Goal: Complete application form: Complete application form

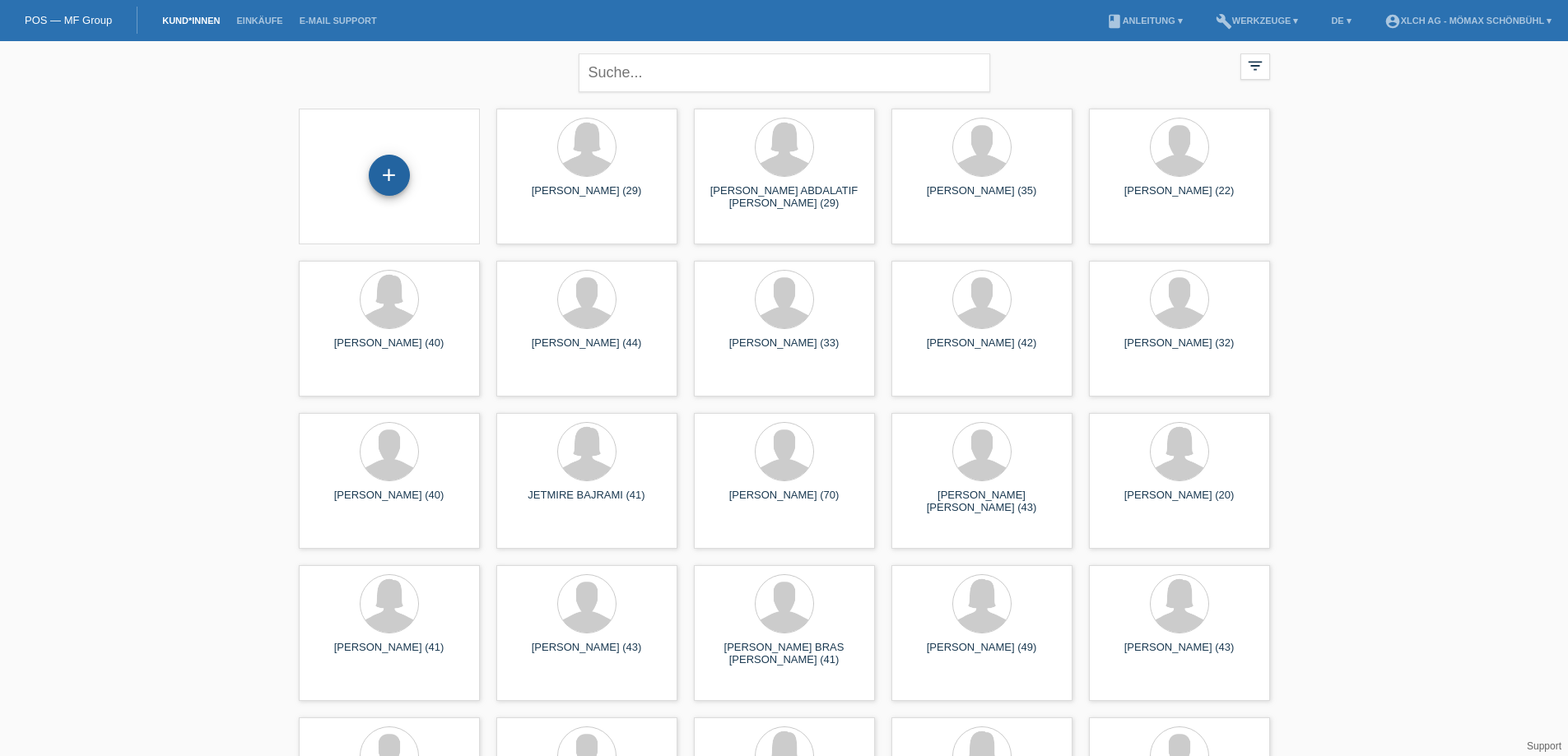
click at [401, 179] on div "+" at bounding box center [389, 175] width 41 height 41
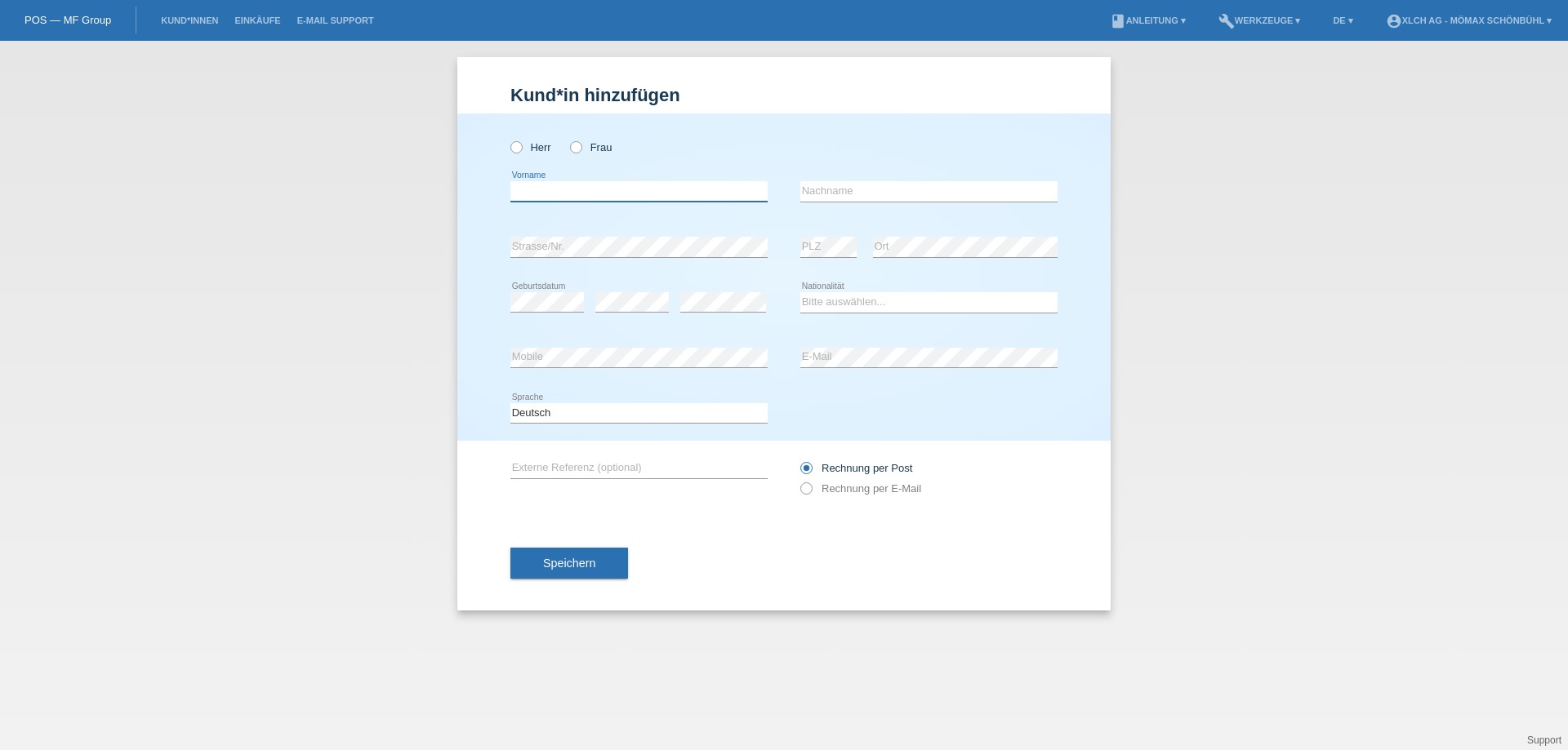
click at [522, 192] on input "text" at bounding box center [639, 192] width 257 height 20
click at [568, 139] on icon at bounding box center [568, 139] width 0 height 0
click at [580, 150] on input "Frau" at bounding box center [574, 146] width 10 height 10
radio input "true"
click at [555, 194] on input "text" at bounding box center [639, 192] width 257 height 20
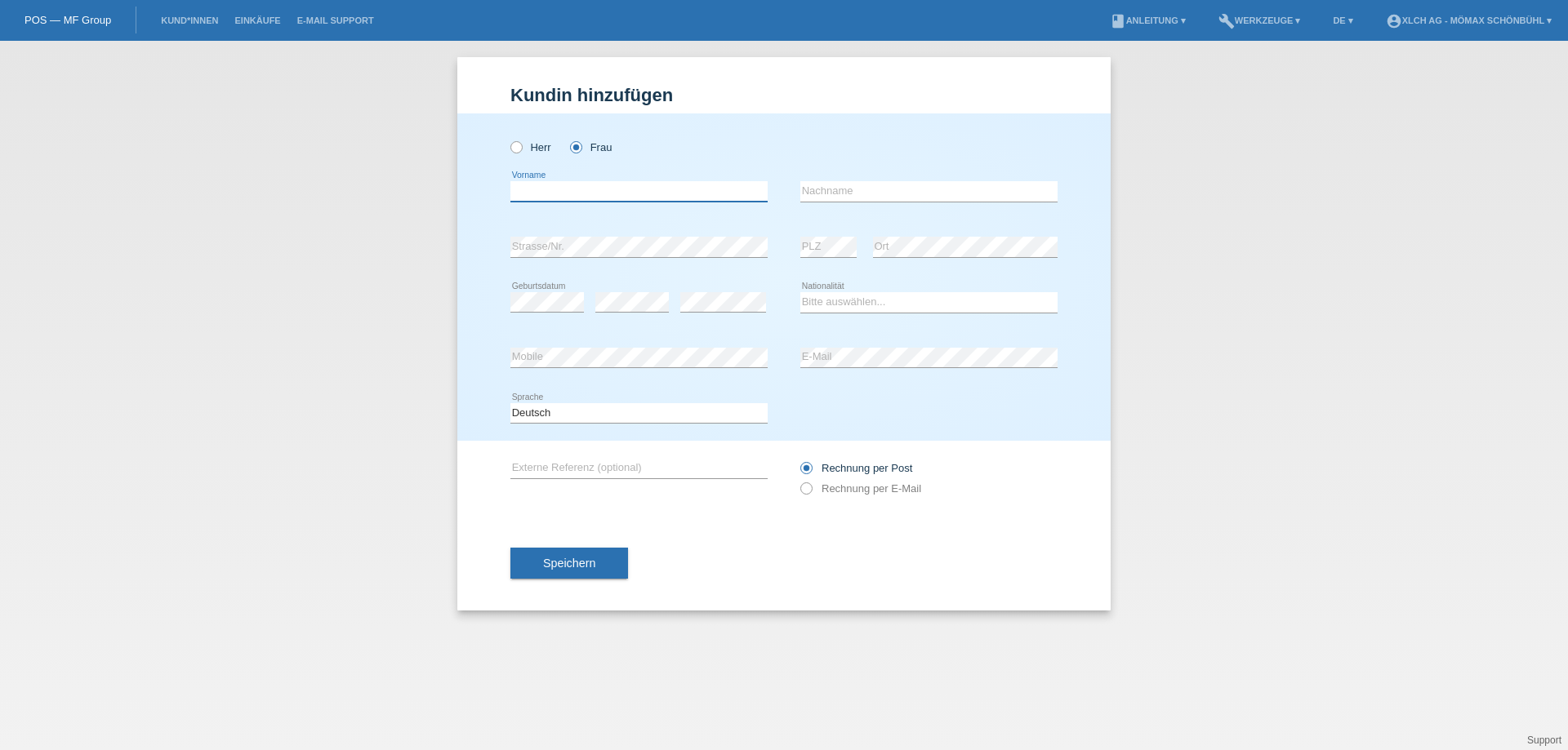
click at [543, 194] on input "text" at bounding box center [639, 192] width 257 height 20
type input "[PERSON_NAME]"
click at [832, 194] on input "text" at bounding box center [929, 192] width 257 height 20
type input "Birchler"
click at [846, 296] on select "Bitte auswählen... Schweiz Deutschland Liechtenstein Österreich ------------ Af…" at bounding box center [929, 301] width 257 height 20
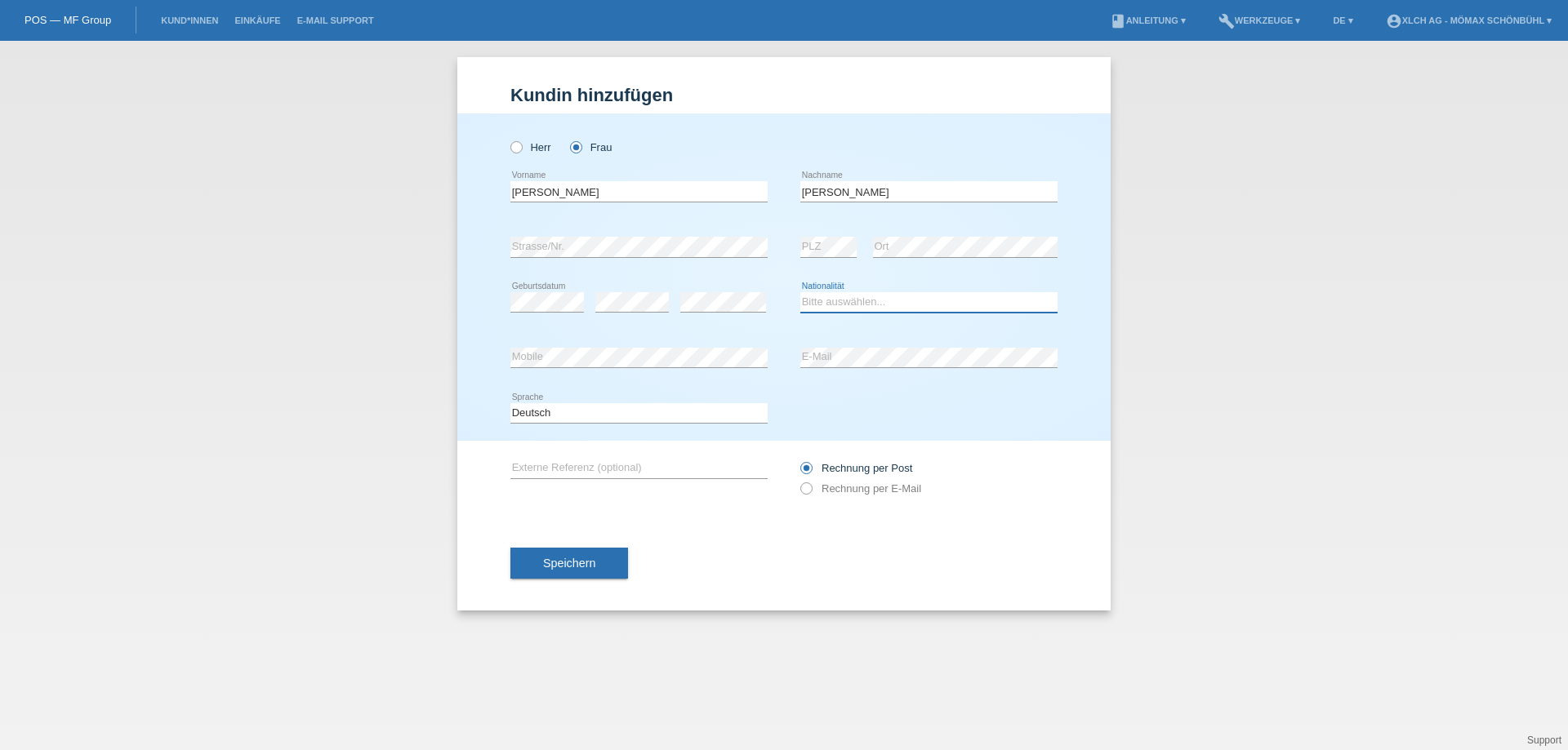
click at [845, 294] on select "Bitte auswählen... Schweiz Deutschland Liechtenstein Österreich ------------ Af…" at bounding box center [929, 301] width 257 height 20
click at [576, 368] on icon at bounding box center [639, 368] width 257 height 1
click at [655, 467] on input "text" at bounding box center [639, 468] width 257 height 20
click at [862, 305] on select "Bitte auswählen... Schweiz Deutschland Liechtenstein Österreich ------------ Af…" at bounding box center [929, 301] width 257 height 20
select select "CH"
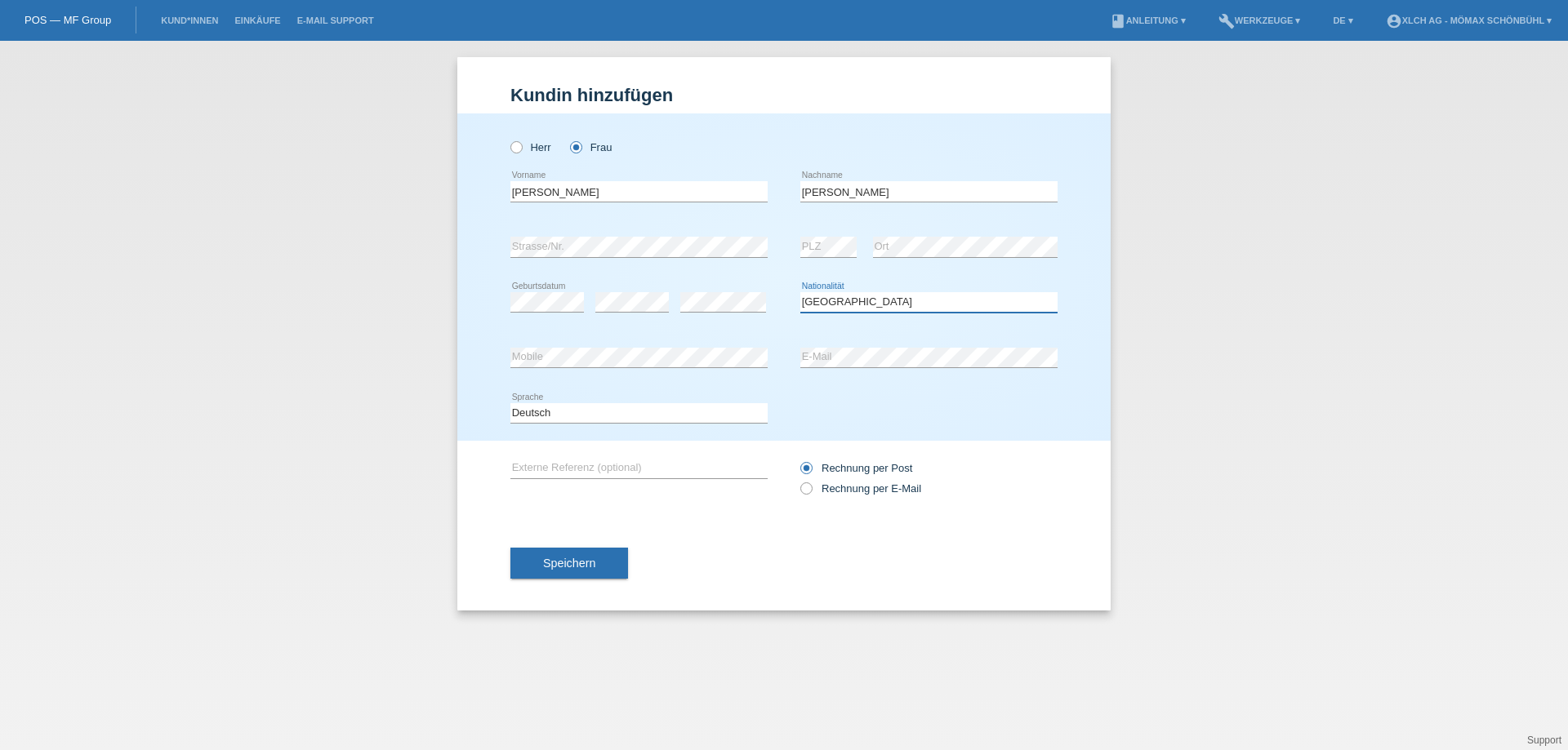
click at [801, 292] on select "Bitte auswählen... Schweiz Deutschland Liechtenstein Österreich ------------ Af…" at bounding box center [929, 301] width 257 height 20
click at [832, 483] on label "Rechnung per E-Mail" at bounding box center [861, 489] width 121 height 12
click at [811, 483] on input "Rechnung per E-Mail" at bounding box center [805, 493] width 10 height 20
radio input "true"
click at [615, 470] on input "text" at bounding box center [639, 468] width 257 height 20
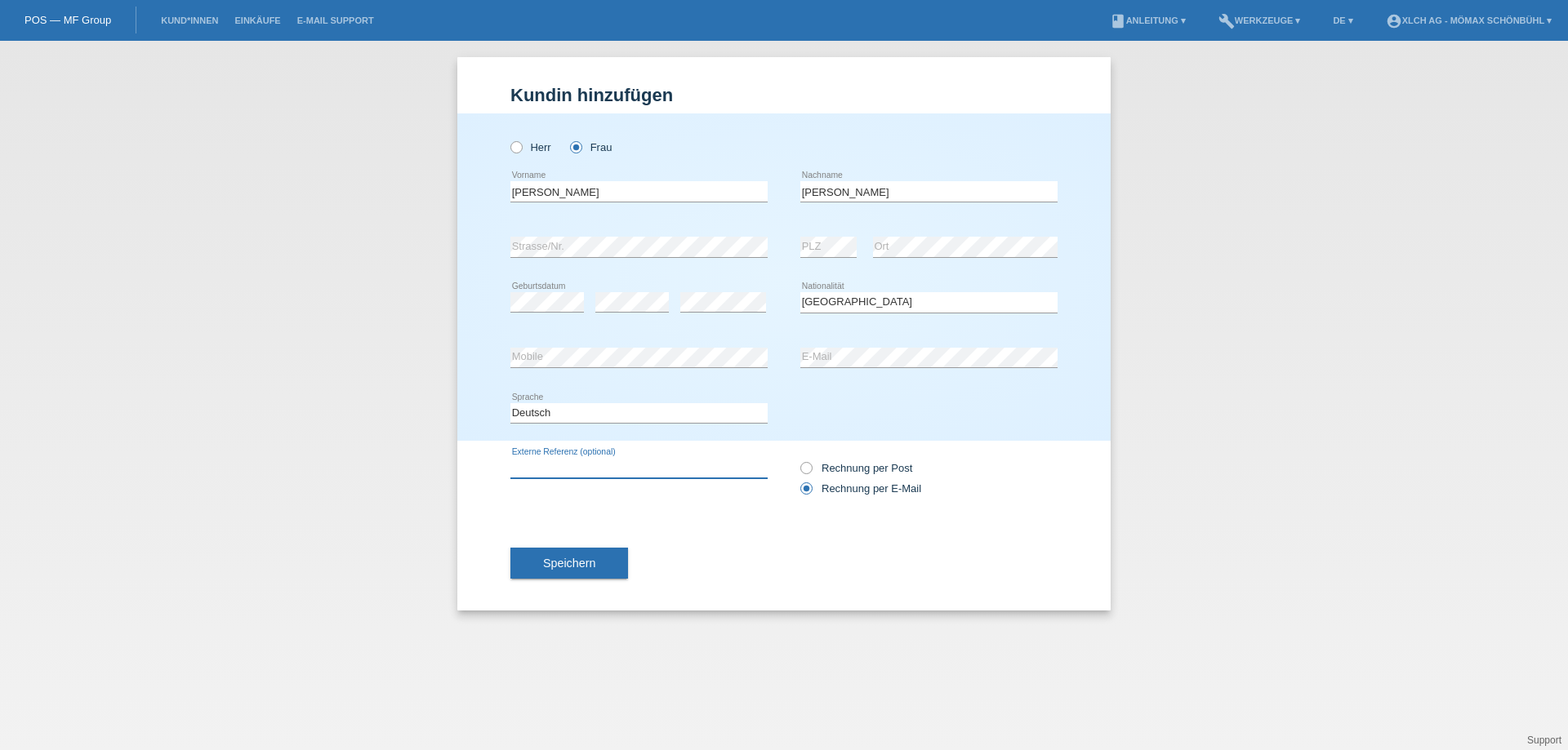
click at [590, 465] on input "text" at bounding box center [639, 468] width 257 height 20
click at [569, 566] on span "Speichern" at bounding box center [569, 563] width 52 height 13
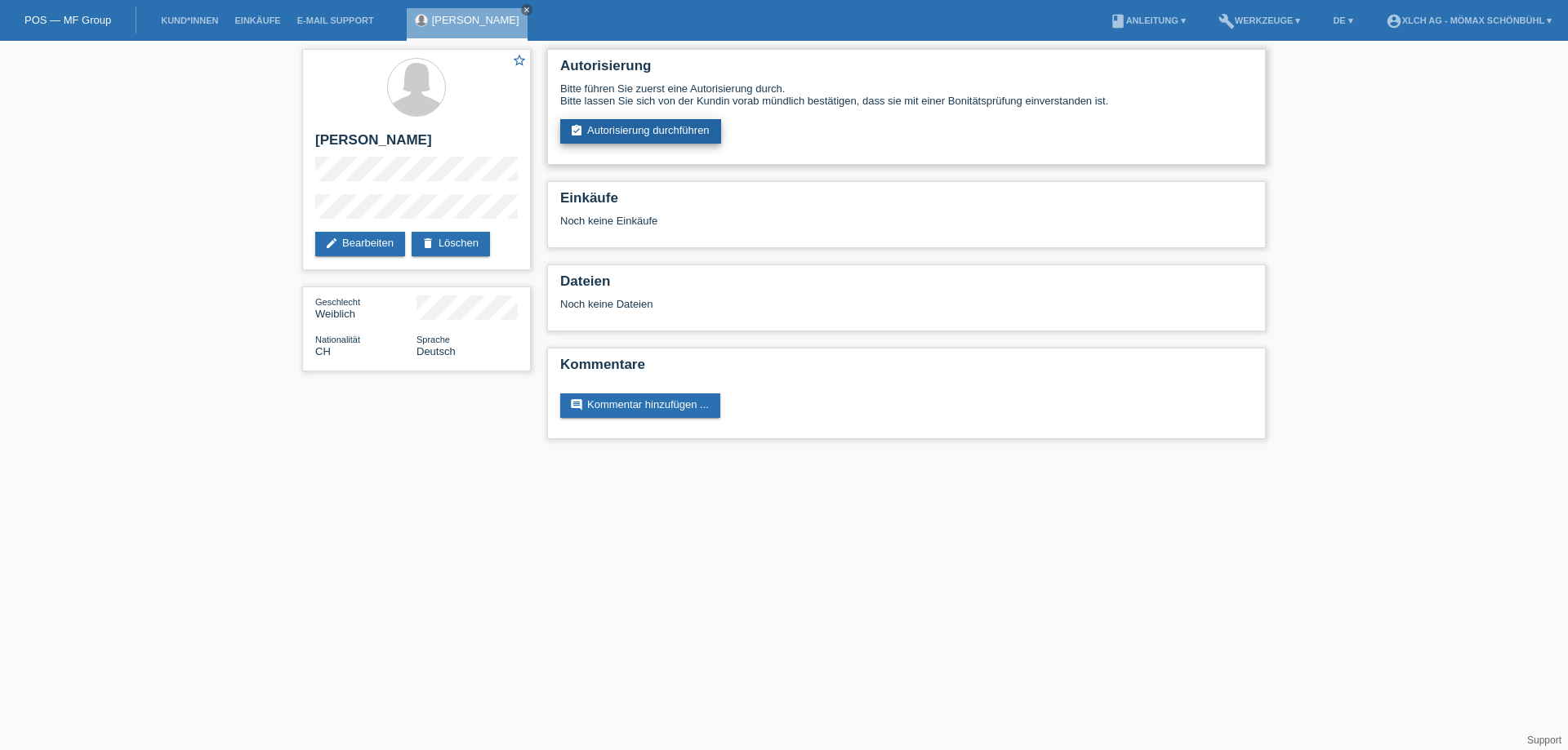
click at [629, 135] on link "assignment_turned_in Autorisierung durchführen" at bounding box center [641, 131] width 161 height 24
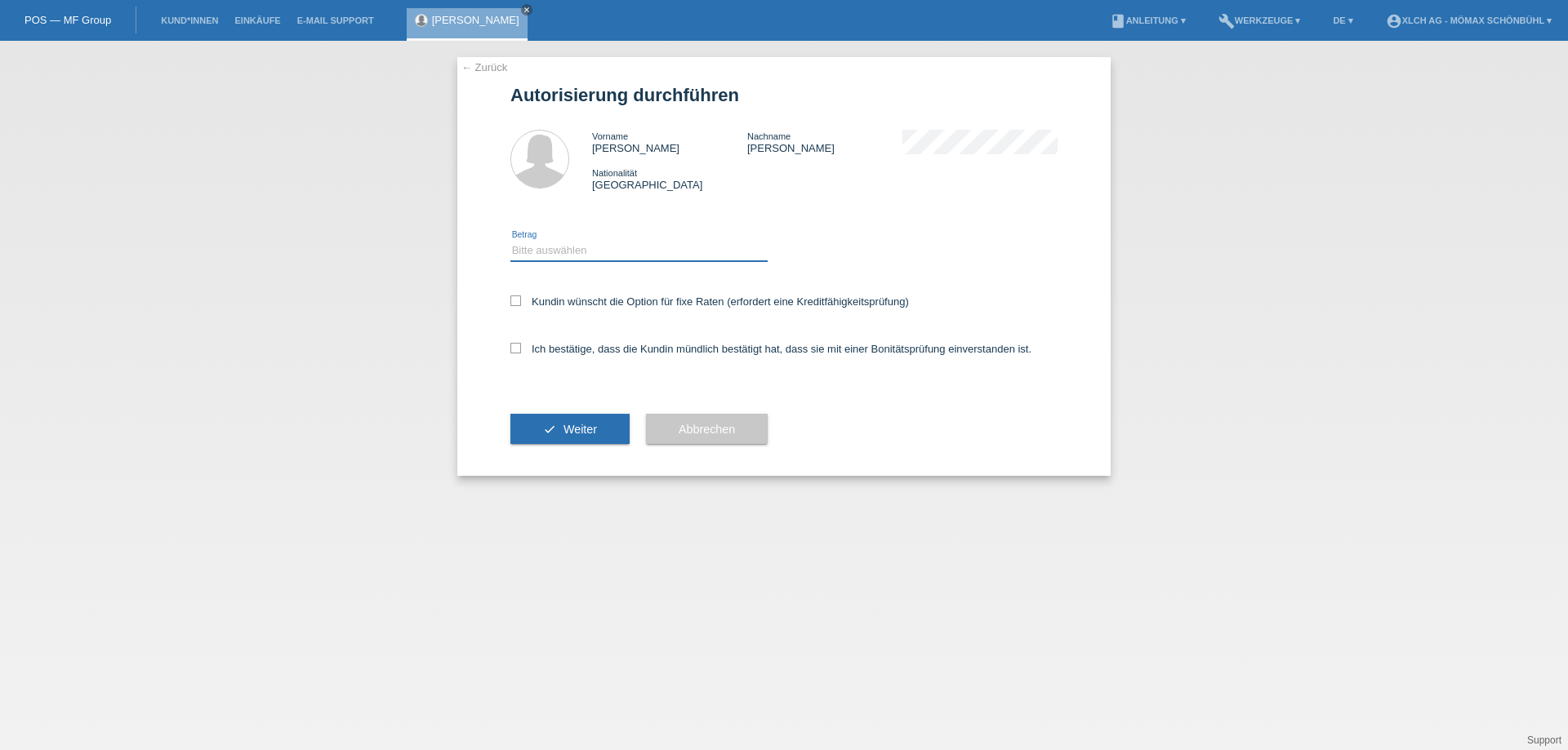
click at [537, 249] on select "Bitte auswählen CHF 1.00 - CHF 499.00 CHF 500.00 - CHF 1'999.00 CHF 2'000.00 - …" at bounding box center [639, 250] width 257 height 20
select select "3"
click at [510, 241] on select "Bitte auswählen CHF 1.00 - CHF 499.00 CHF 500.00 - CHF 1'999.00 CHF 2'000.00 - …" at bounding box center [639, 250] width 257 height 20
click at [634, 249] on select "Bitte auswählen CHF 1.00 - CHF 499.00 CHF 500.00 - CHF 1'999.00 CHF 2'000.00 - …" at bounding box center [639, 251] width 257 height 20
click at [510, 243] on select "Bitte auswählen CHF 1.00 - CHF 499.00 CHF 500.00 - CHF 1'999.00 CHF 2'000.00 - …" at bounding box center [639, 251] width 257 height 20
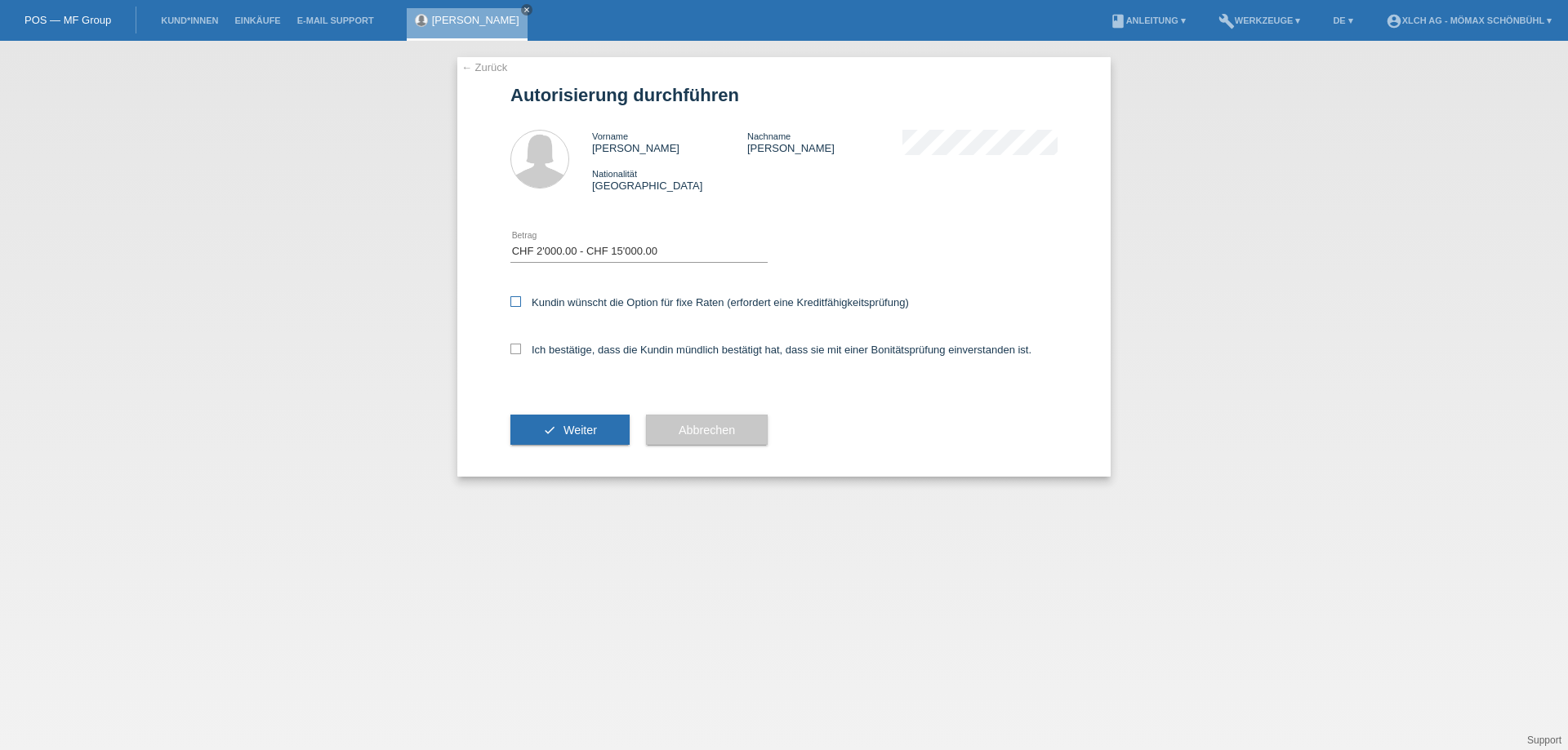
click at [515, 304] on icon at bounding box center [515, 301] width 10 height 10
click at [515, 304] on input "Kundin wünscht die Option für fixe Raten (erfordert eine Kreditfähigkeitsprüfun…" at bounding box center [515, 301] width 10 height 10
checkbox input "true"
click at [510, 356] on label "Ich bestätige, dass die Kundin mündlich bestätigt hat, dass sie mit einer Bonit…" at bounding box center [771, 349] width 521 height 12
click at [510, 355] on input "Ich bestätige, dass die Kundin mündlich bestätigt hat, dass sie mit einer Bonit…" at bounding box center [515, 348] width 10 height 10
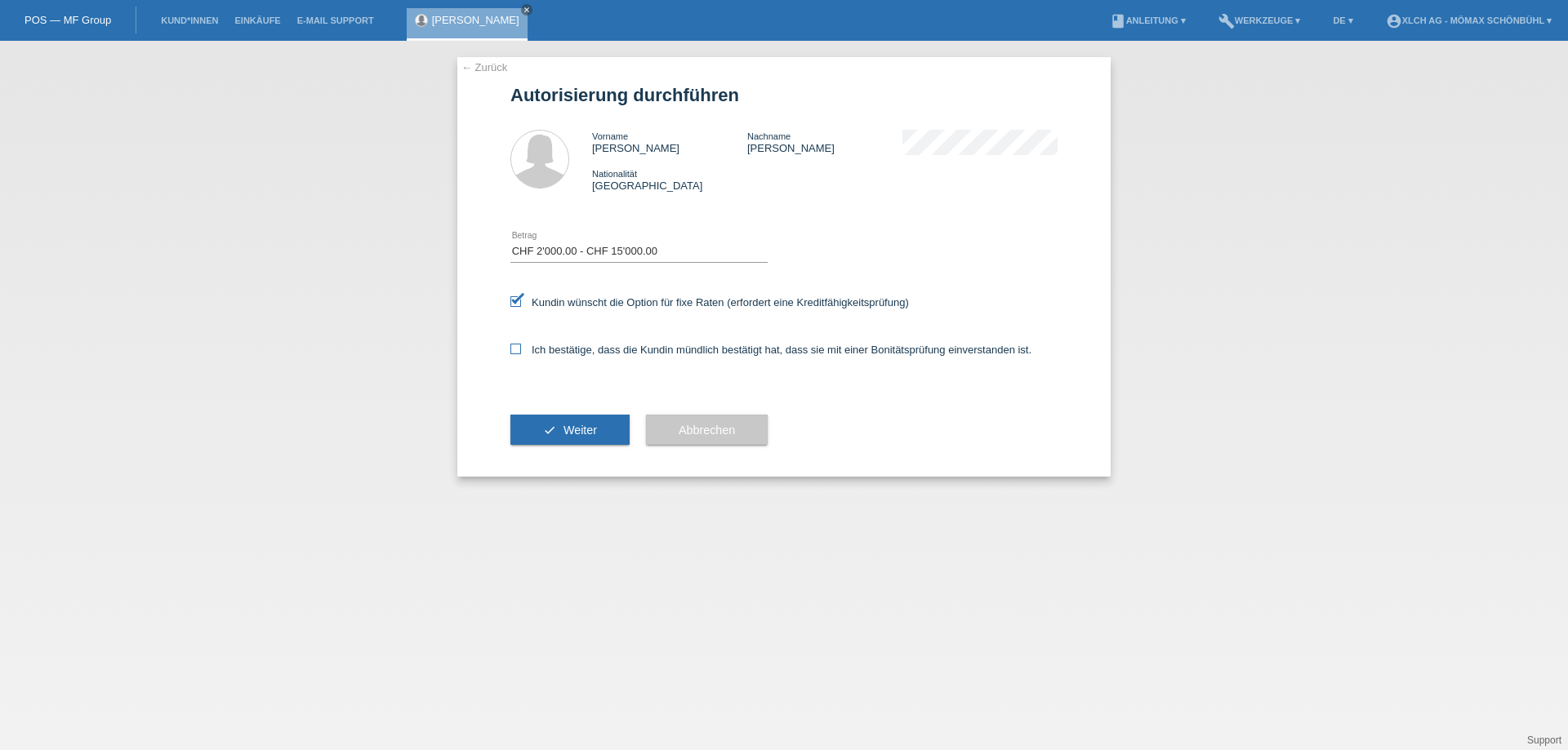
checkbox input "true"
click at [568, 433] on span "Weiter" at bounding box center [580, 430] width 34 height 13
